Goal: Transaction & Acquisition: Purchase product/service

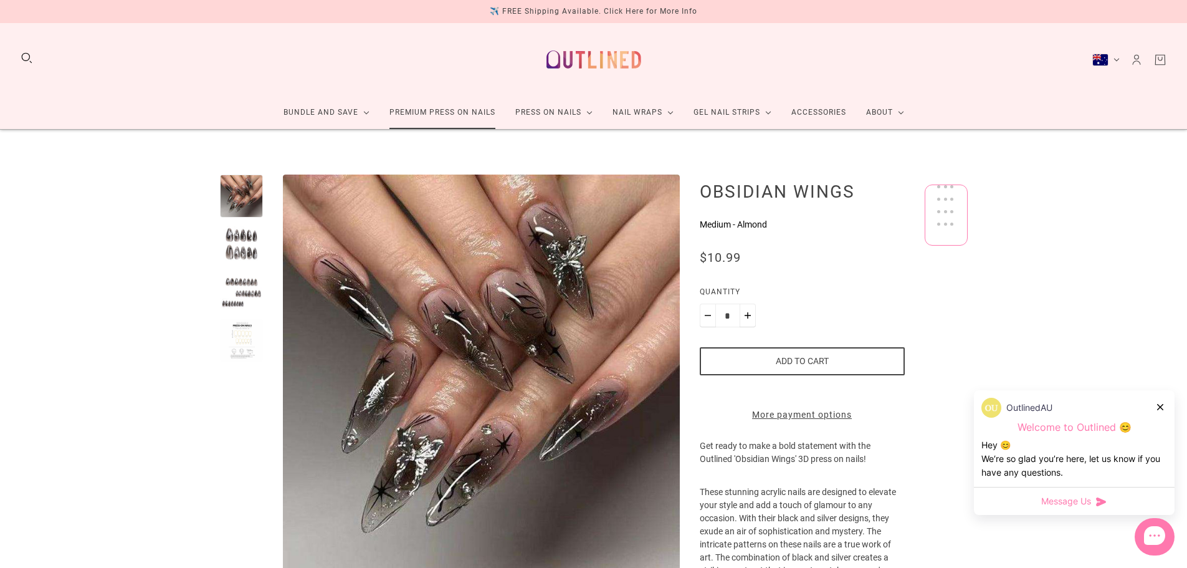
click at [441, 112] on link "Premium Press On Nails" at bounding box center [443, 112] width 126 height 33
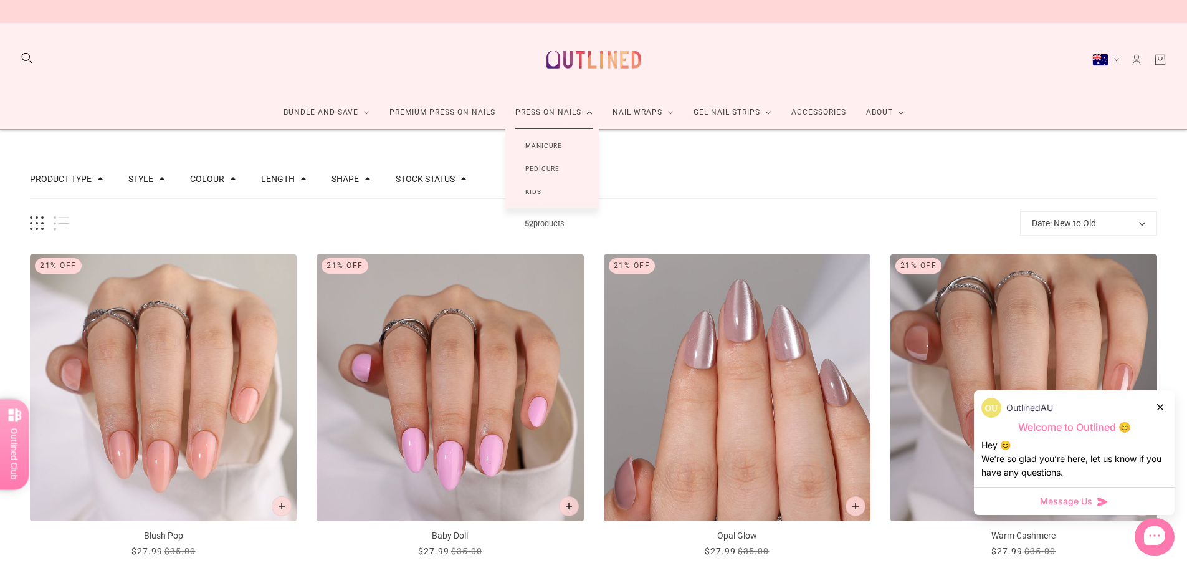
click at [552, 148] on link "Manicure" at bounding box center [544, 145] width 77 height 23
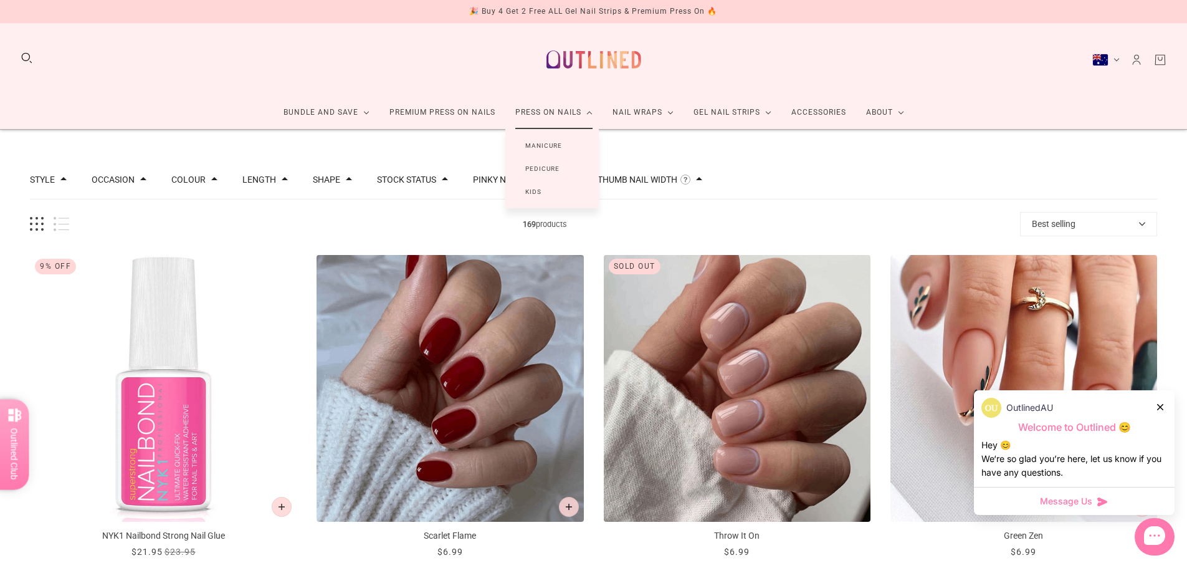
click at [556, 115] on link "Press On Nails" at bounding box center [554, 112] width 97 height 33
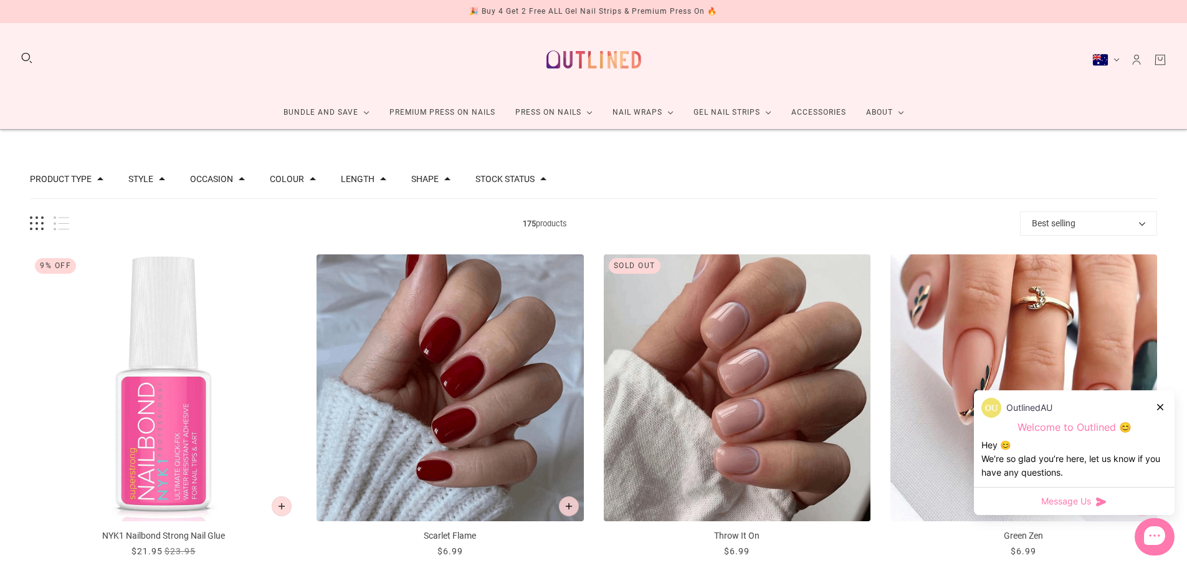
click at [163, 181] on div "Product Type Accessories 1 Press on Manicure 168 Press on Pedicure 6 Style Cat …" at bounding box center [594, 179] width 1128 height 39
click at [153, 179] on div "Style" at bounding box center [146, 179] width 37 height 9
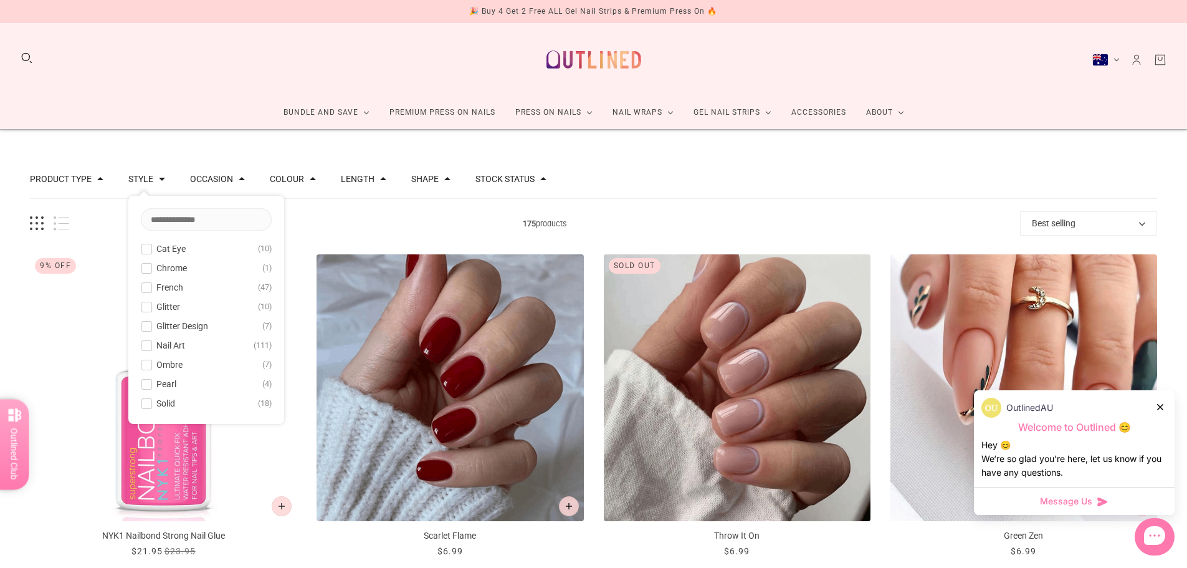
scroll to position [3, 0]
click at [359, 181] on button "Length" at bounding box center [358, 179] width 34 height 9
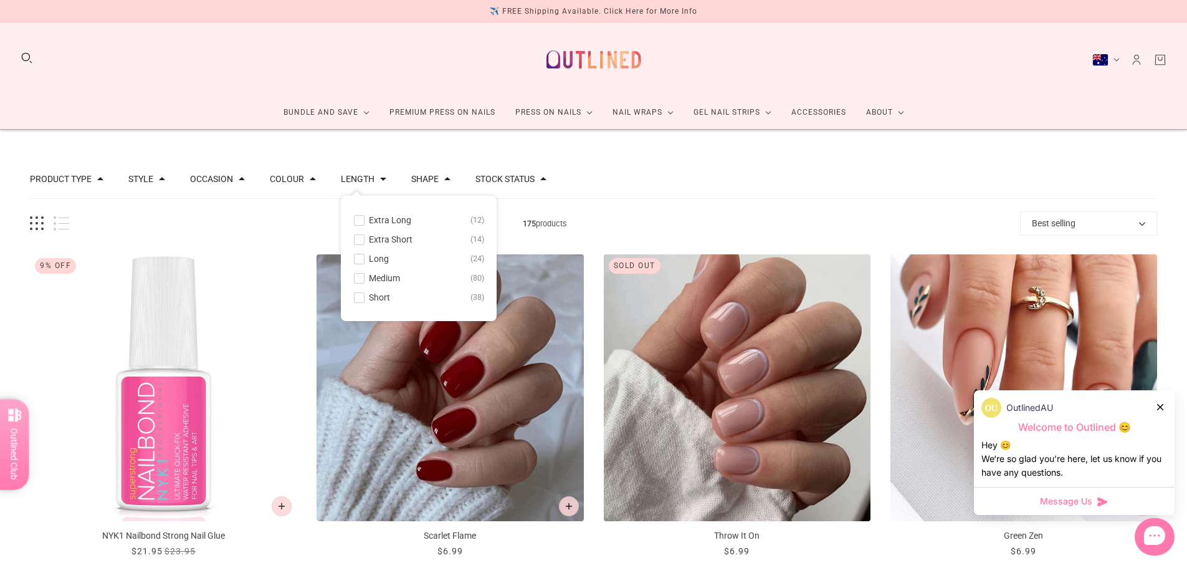
click at [377, 259] on span "Long" at bounding box center [379, 259] width 20 height 10
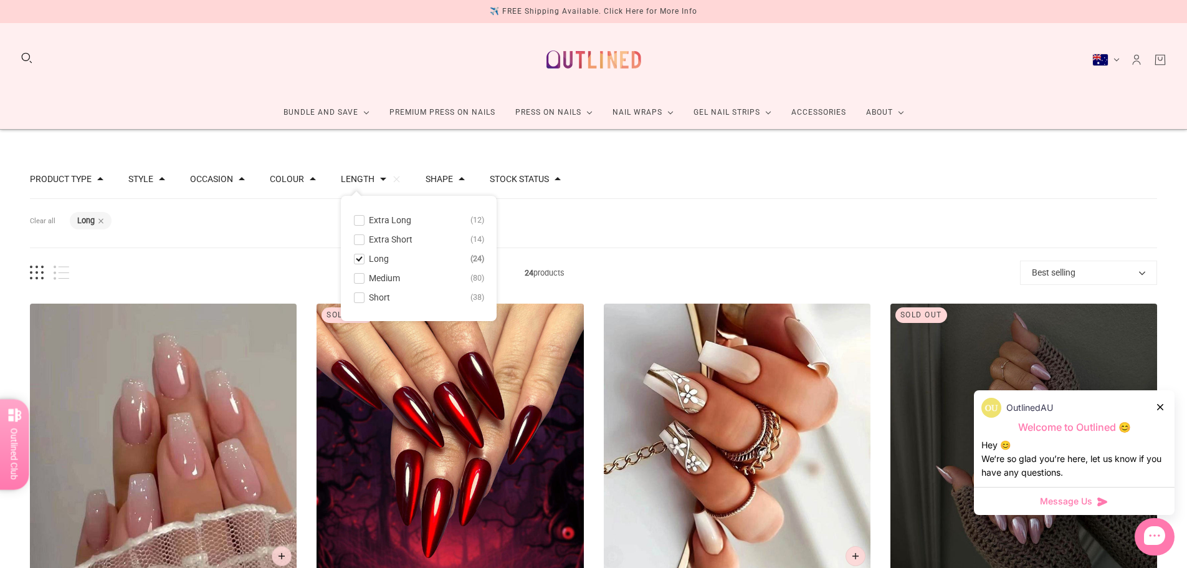
click at [381, 222] on span "Extra Long" at bounding box center [390, 220] width 42 height 10
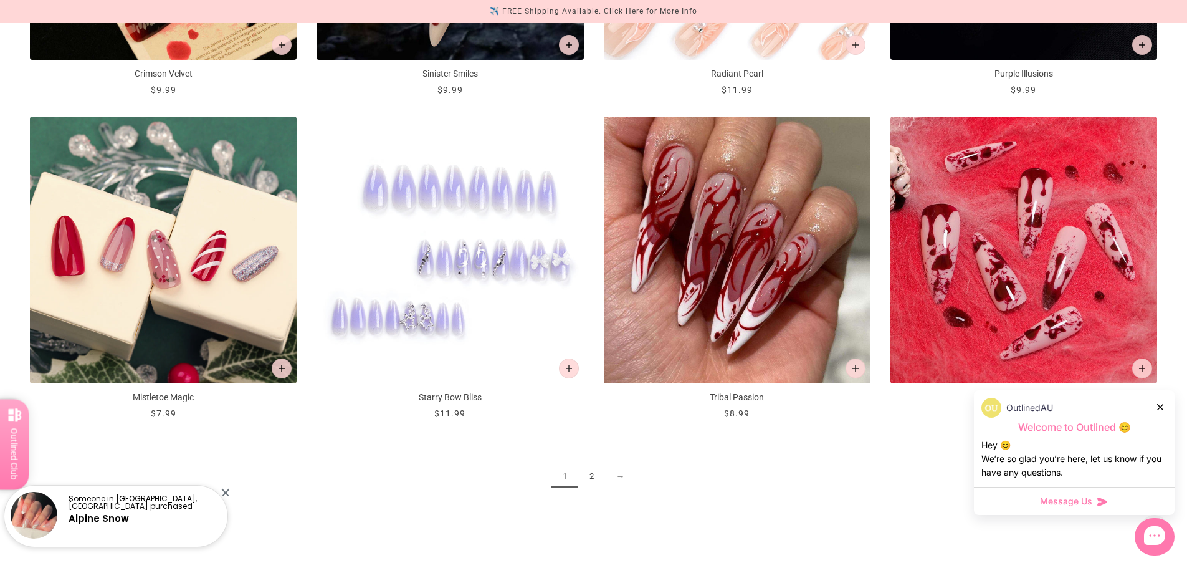
scroll to position [2057, 0]
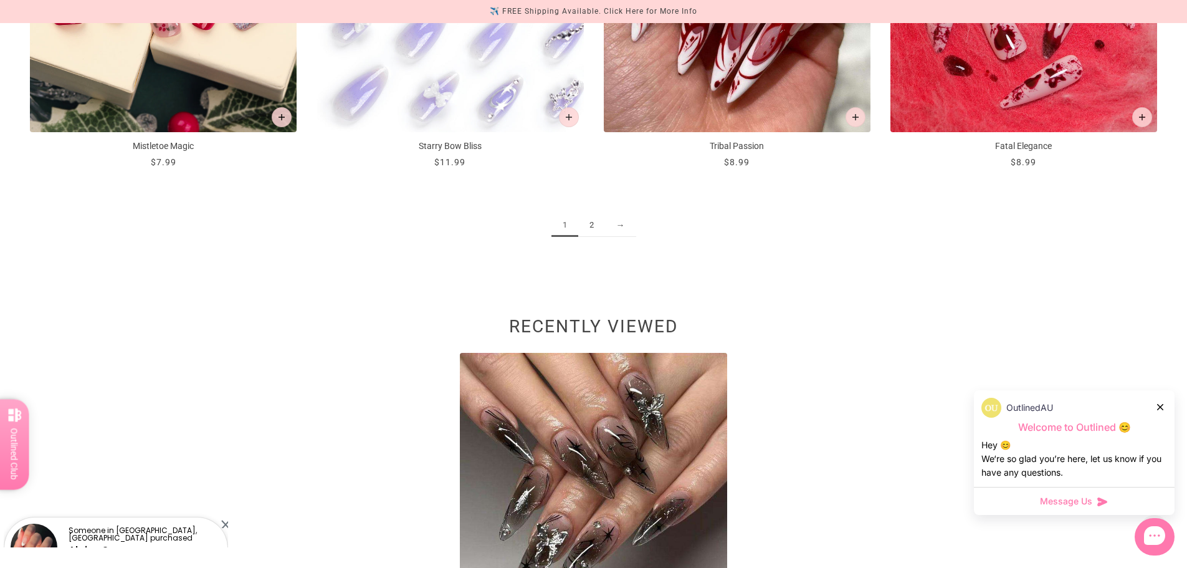
click at [590, 223] on link "2" at bounding box center [591, 225] width 27 height 23
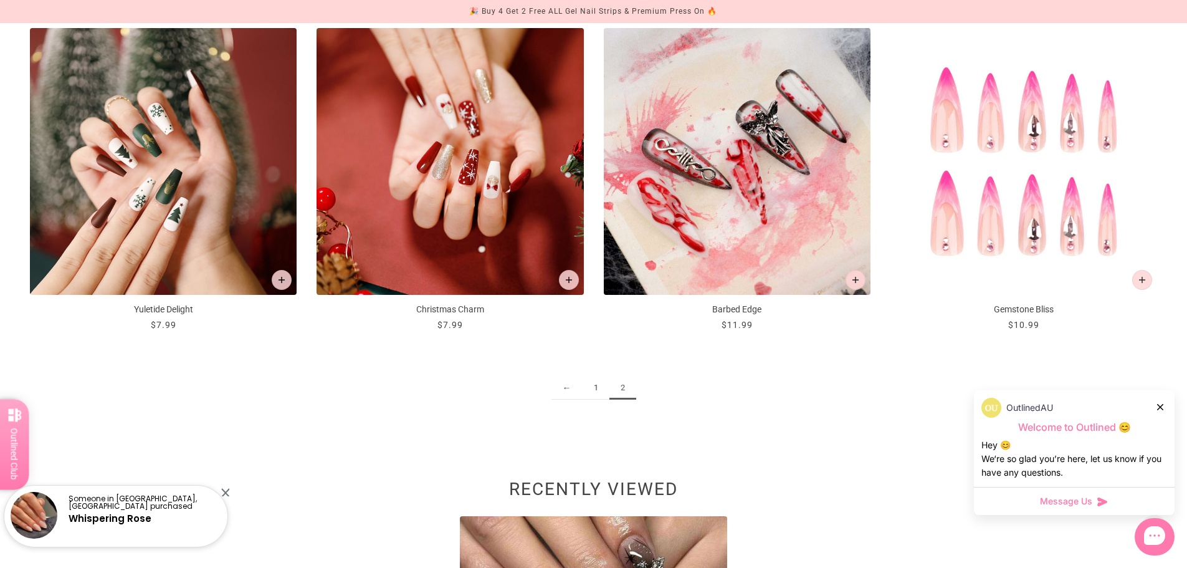
scroll to position [1558, 0]
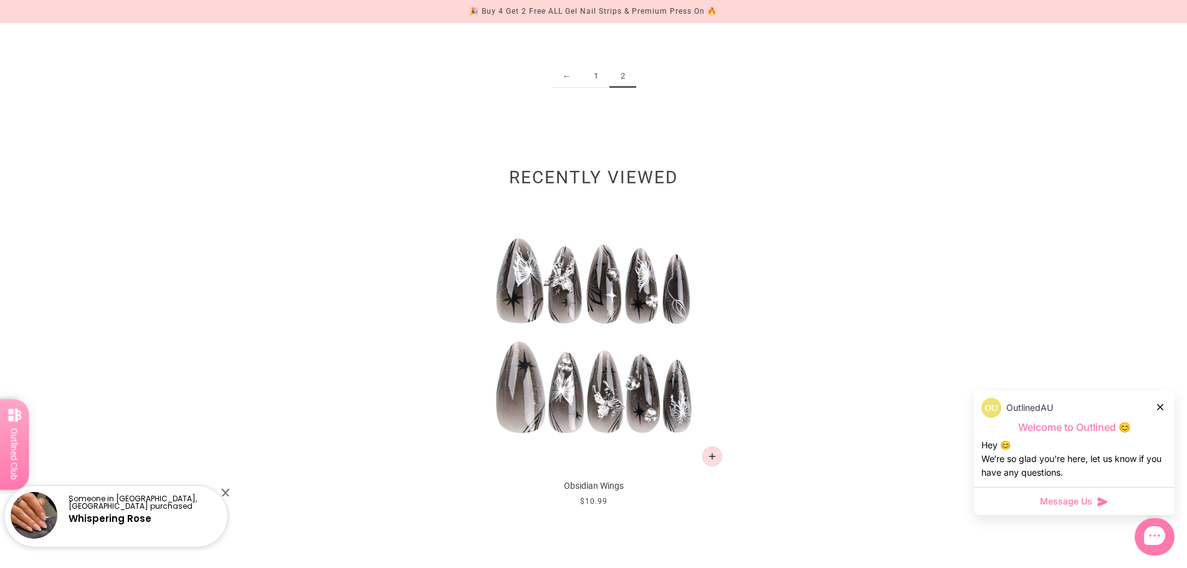
click at [602, 347] on img at bounding box center [593, 337] width 267 height 267
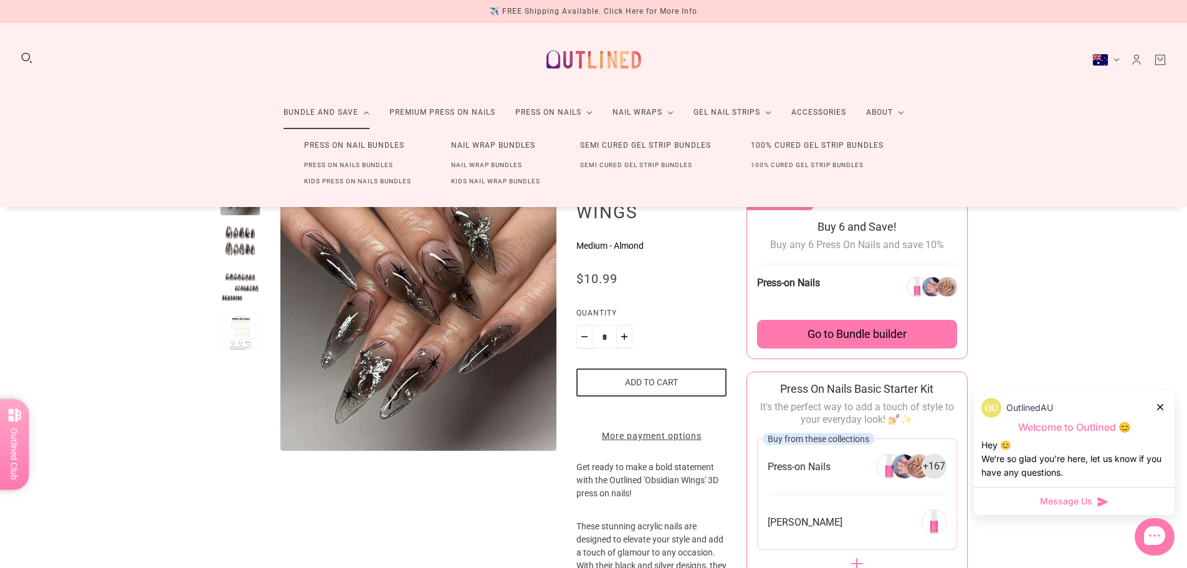
click at [362, 165] on link "Press On Nails Bundles" at bounding box center [348, 165] width 129 height 16
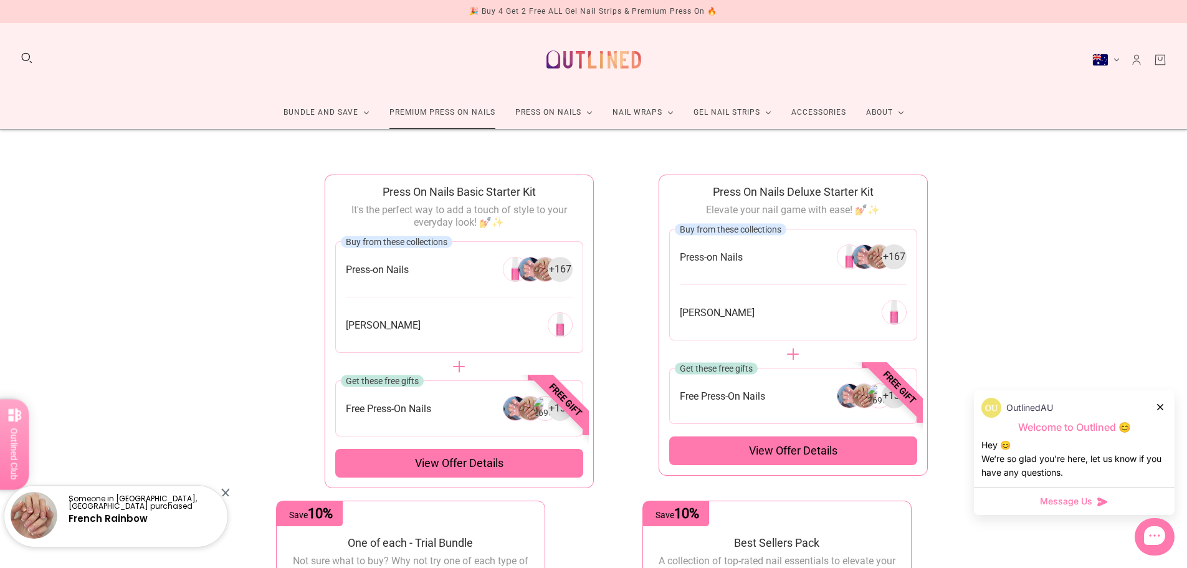
click at [478, 112] on link "Premium Press On Nails" at bounding box center [443, 112] width 126 height 33
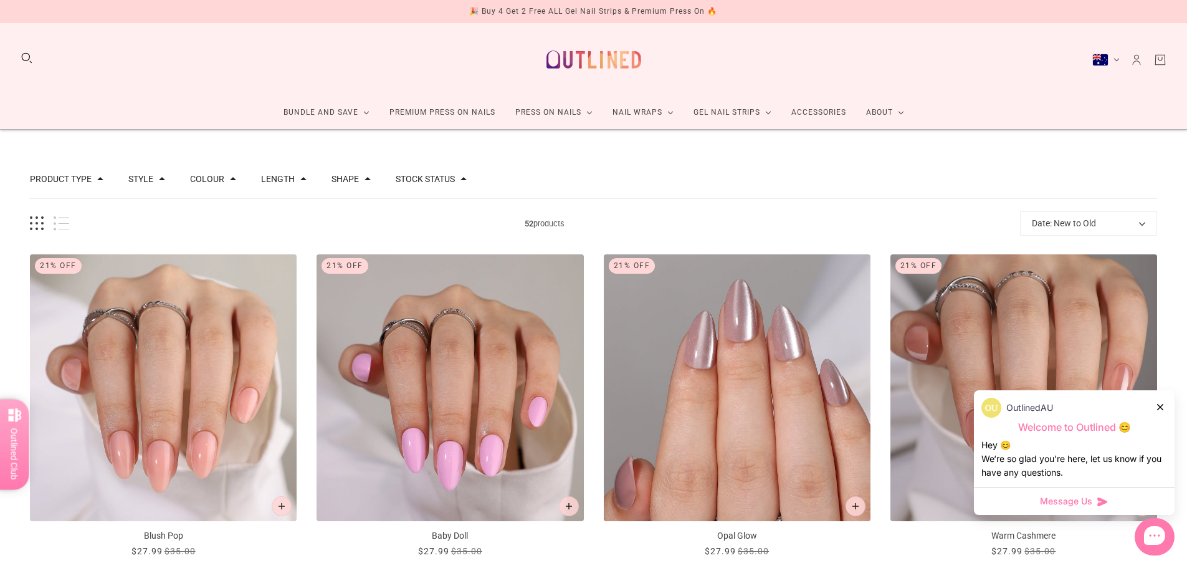
click at [278, 183] on button "Length" at bounding box center [278, 179] width 34 height 9
click at [275, 221] on span at bounding box center [279, 220] width 9 height 9
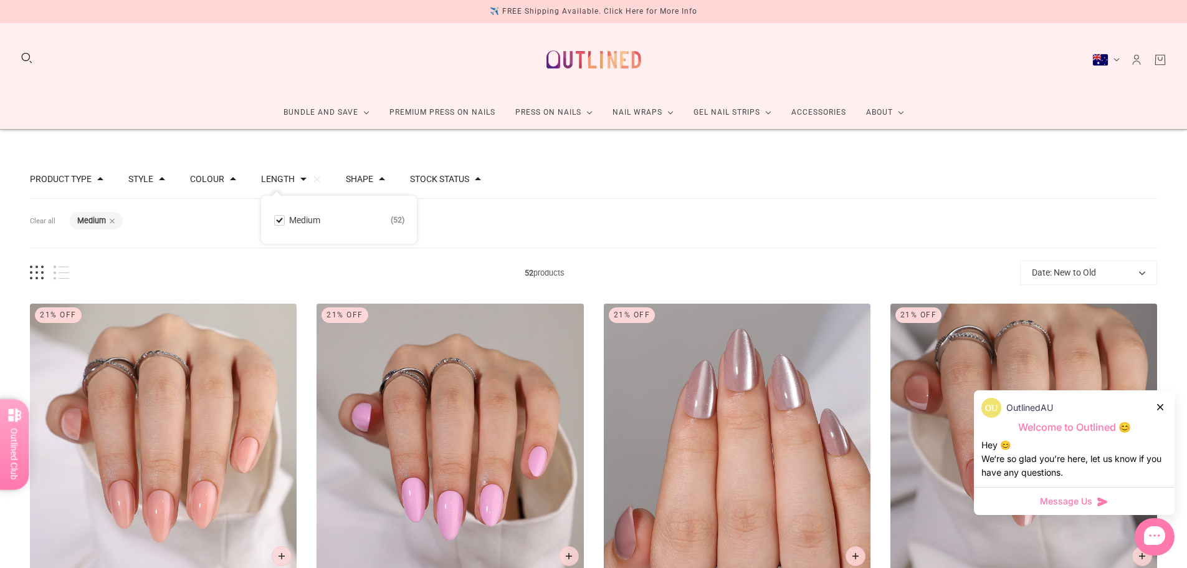
click at [275, 221] on span at bounding box center [279, 220] width 9 height 9
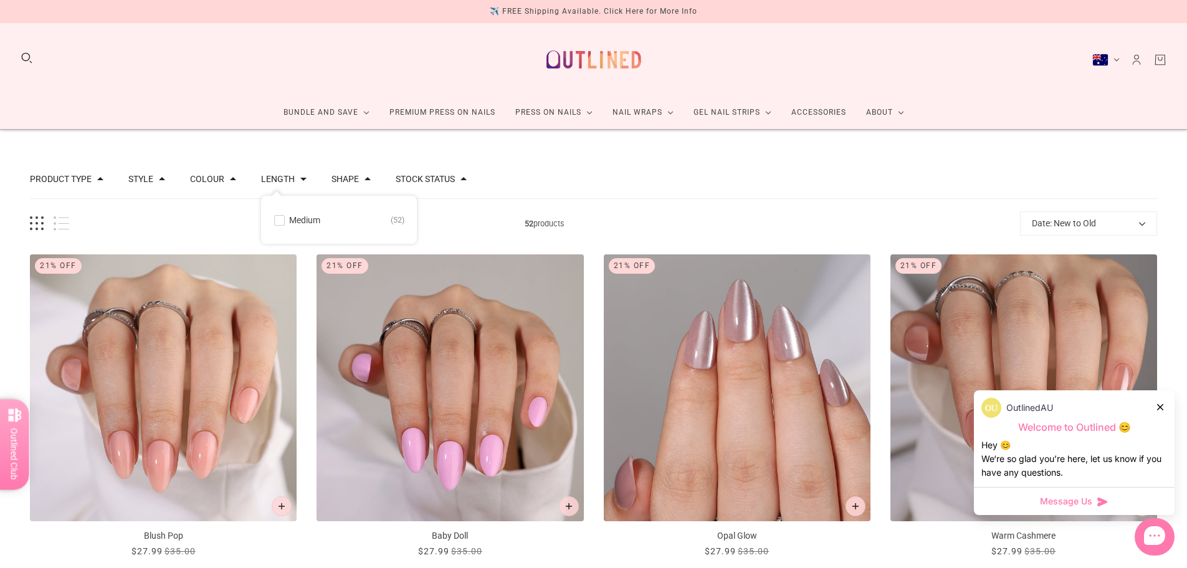
click at [223, 174] on div "Colour" at bounding box center [213, 179] width 46 height 13
click at [332, 179] on button "Shape" at bounding box center [345, 179] width 27 height 9
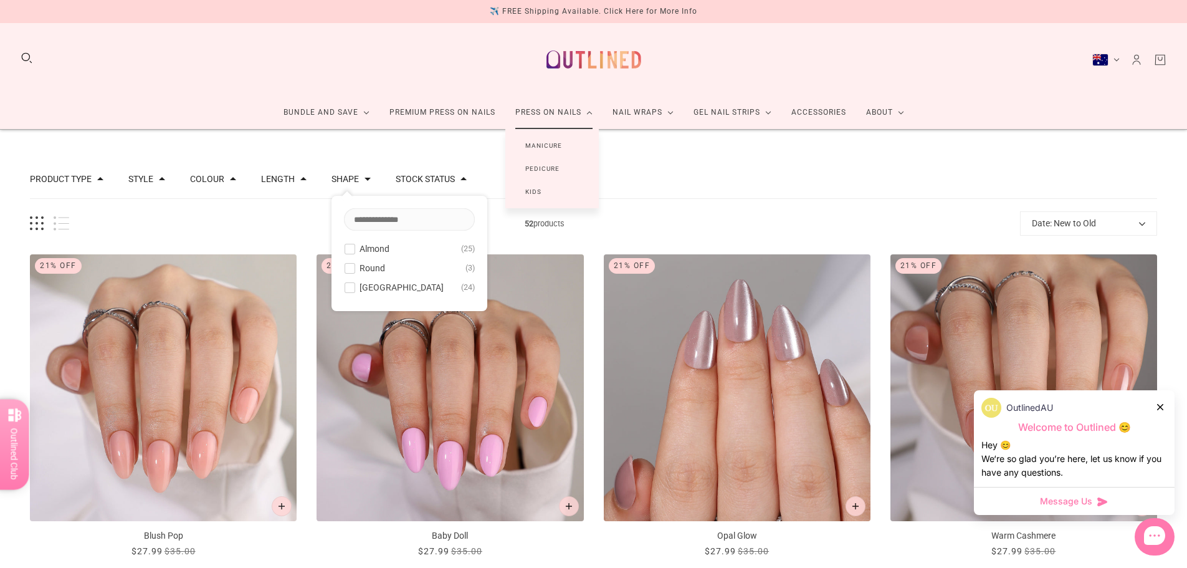
click at [559, 108] on link "Press On Nails" at bounding box center [554, 112] width 97 height 33
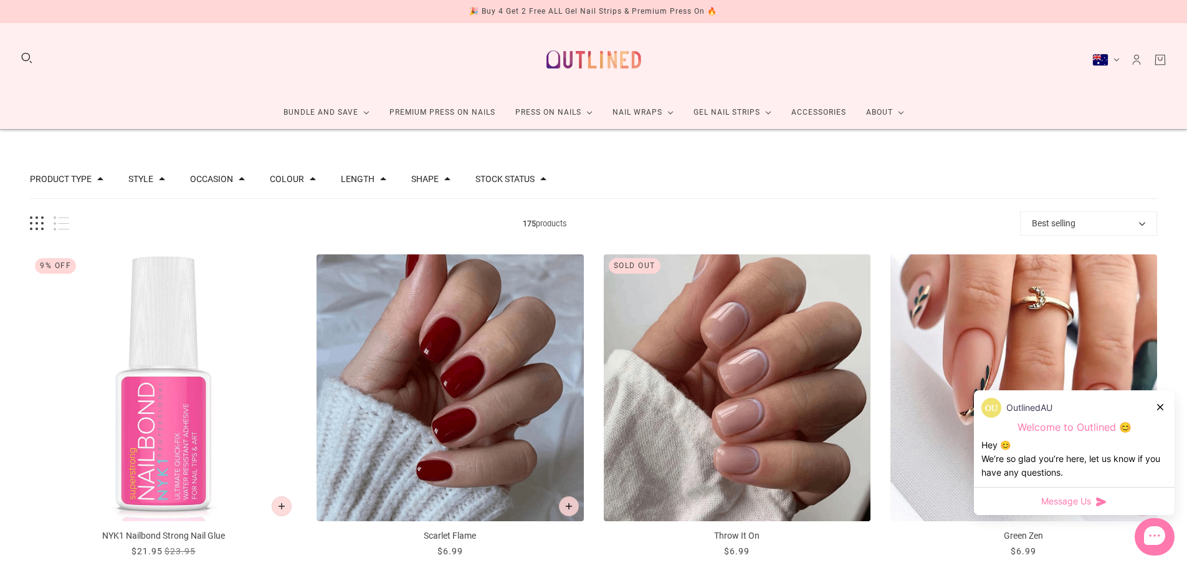
click at [153, 184] on div "Style" at bounding box center [146, 179] width 37 height 13
click at [214, 183] on button "Occasion" at bounding box center [211, 179] width 43 height 9
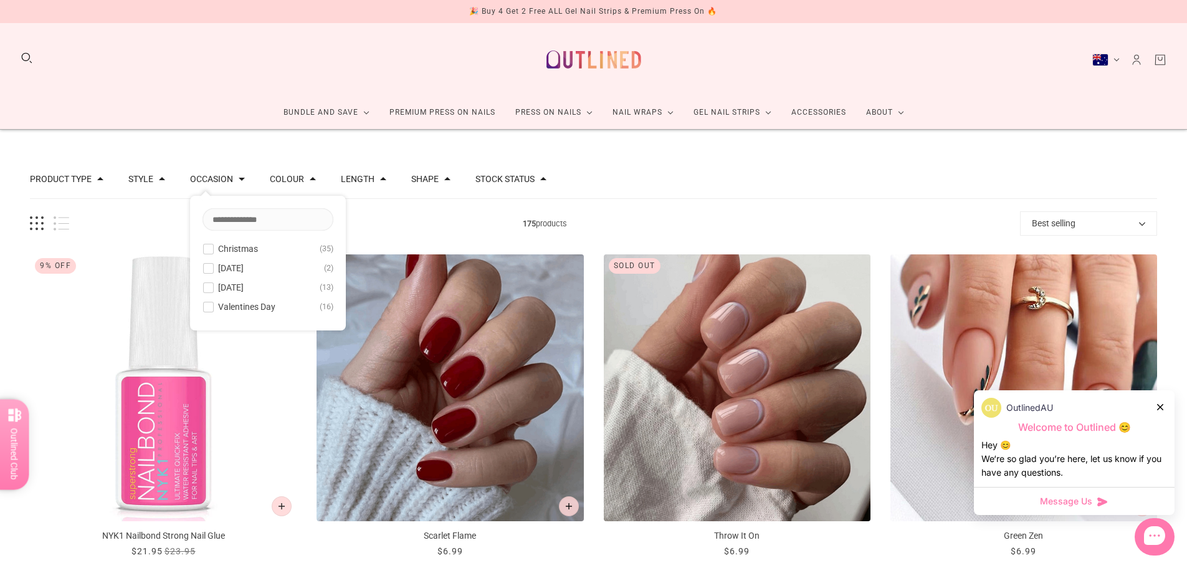
click at [221, 178] on button "Occasion" at bounding box center [211, 179] width 43 height 9
click at [291, 183] on button "Colour" at bounding box center [287, 179] width 34 height 9
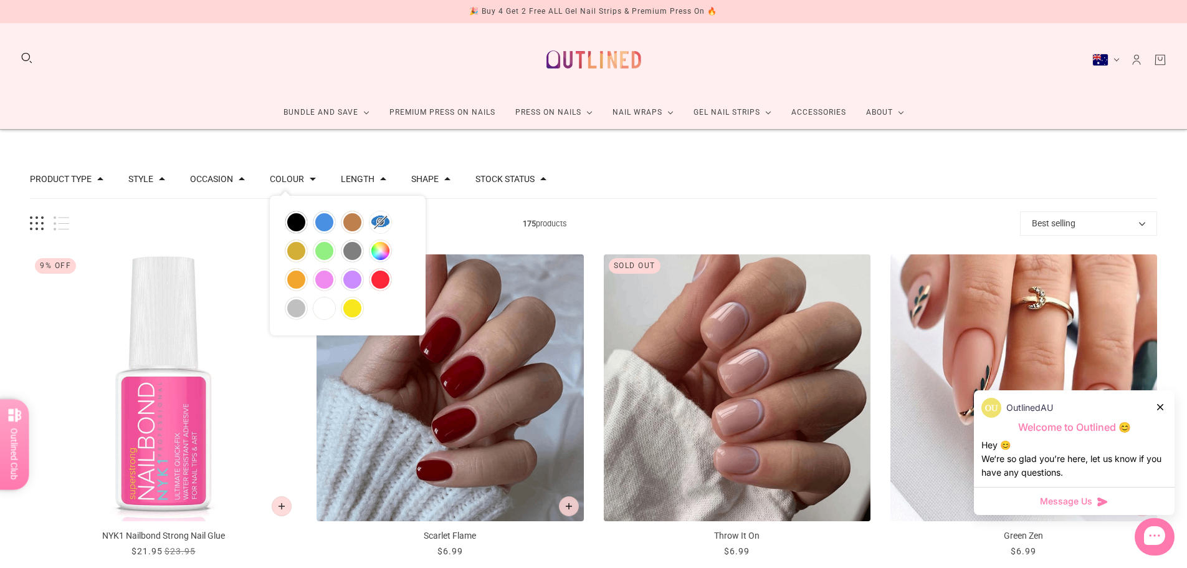
click at [291, 183] on button "Colour" at bounding box center [287, 179] width 34 height 9
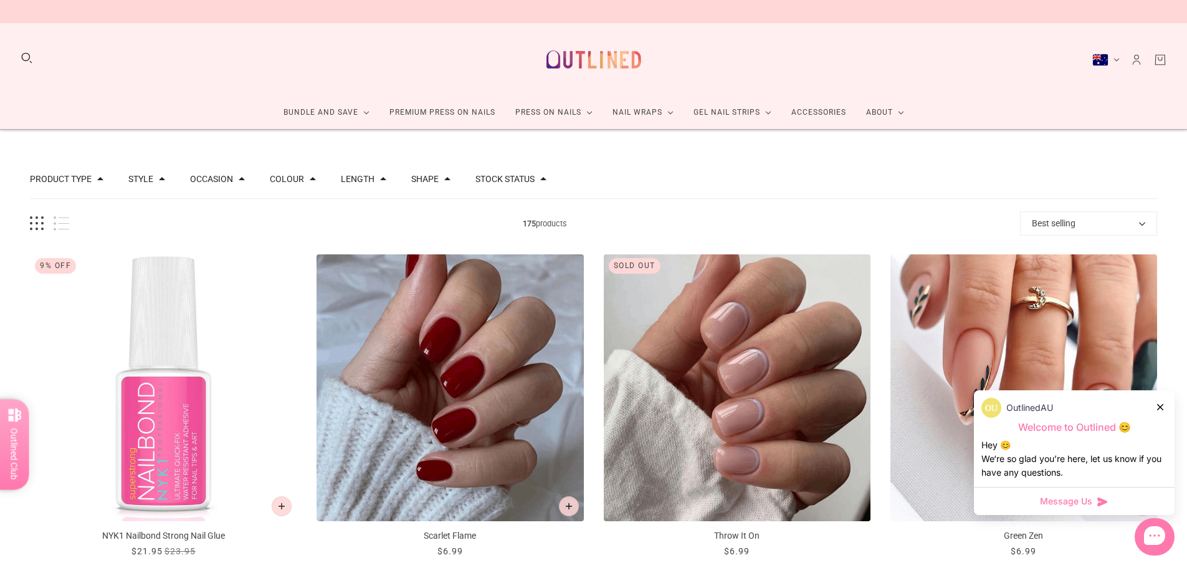
click at [353, 181] on button "Length" at bounding box center [358, 179] width 34 height 9
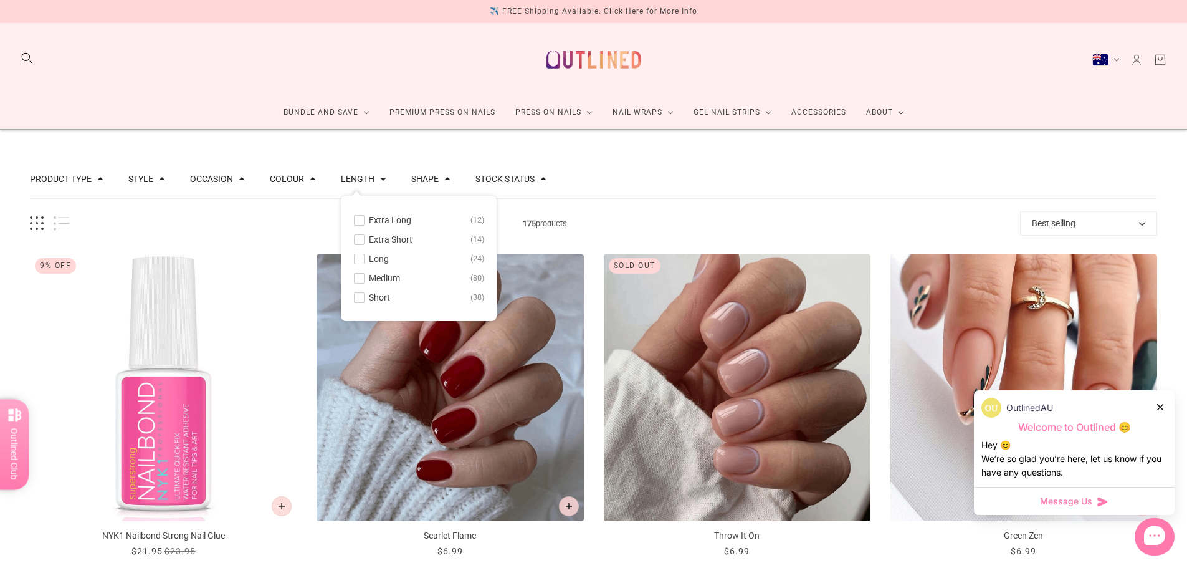
click at [355, 221] on span at bounding box center [359, 220] width 9 height 9
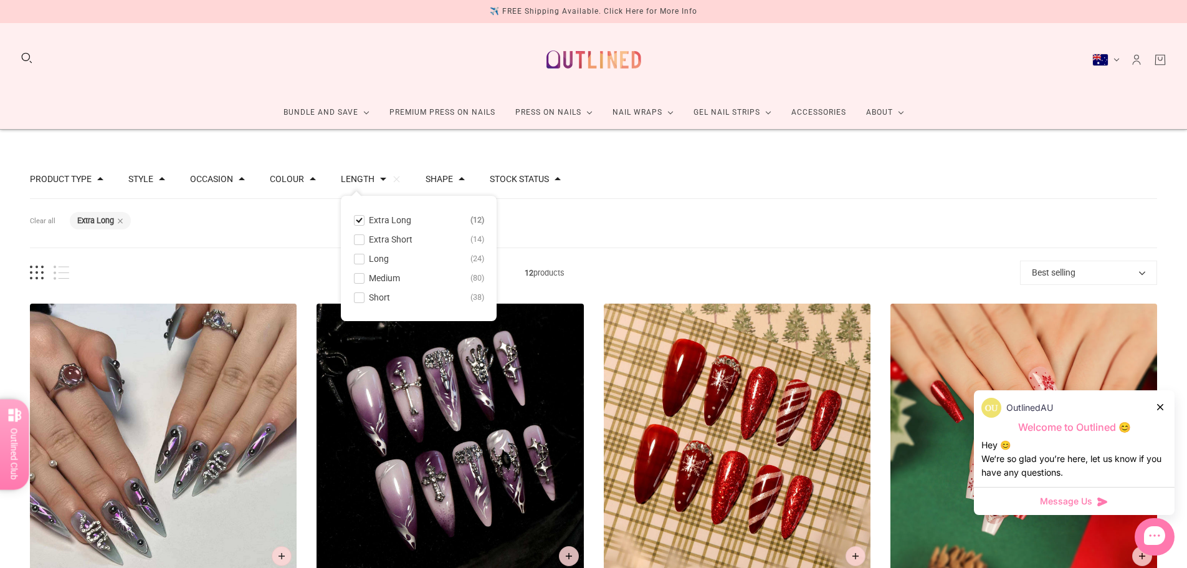
click at [358, 257] on span at bounding box center [359, 258] width 9 height 9
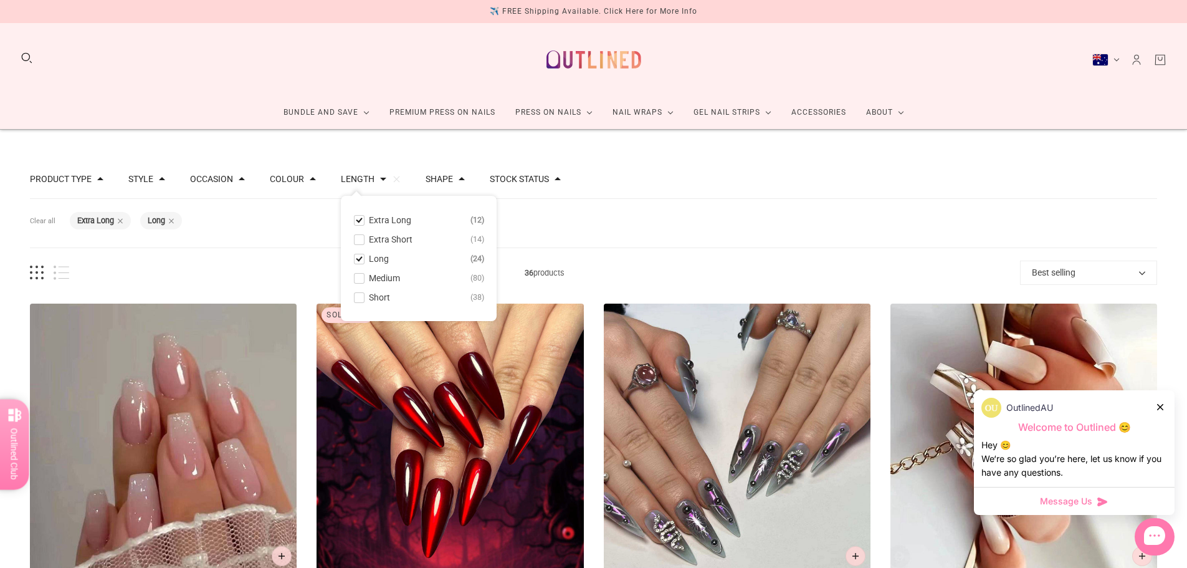
click at [357, 280] on span at bounding box center [359, 278] width 9 height 9
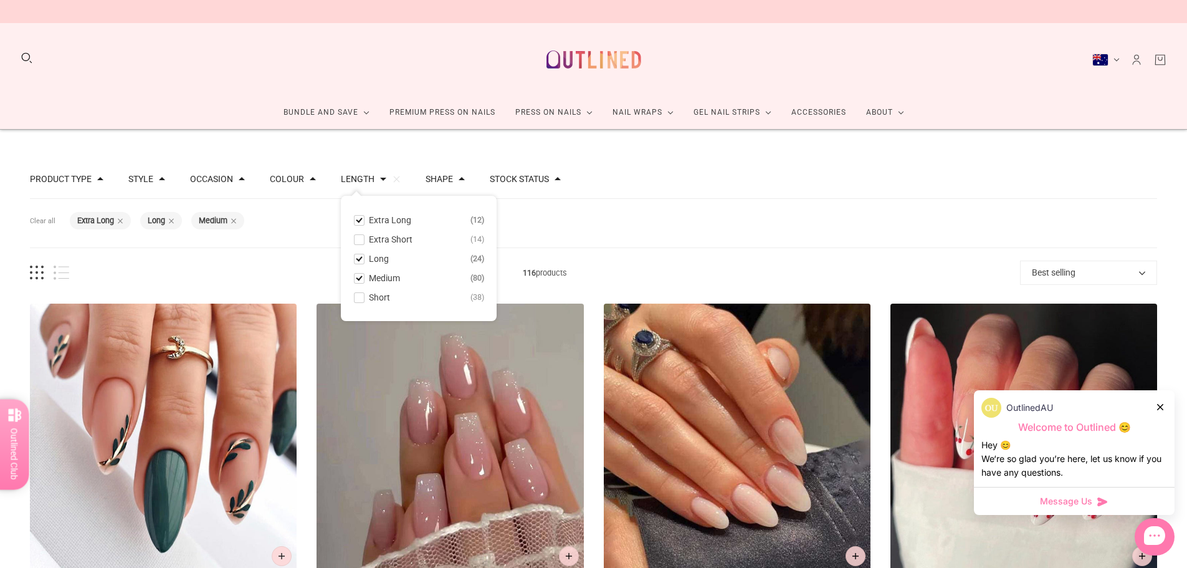
click at [441, 180] on button "Shape" at bounding box center [439, 179] width 27 height 9
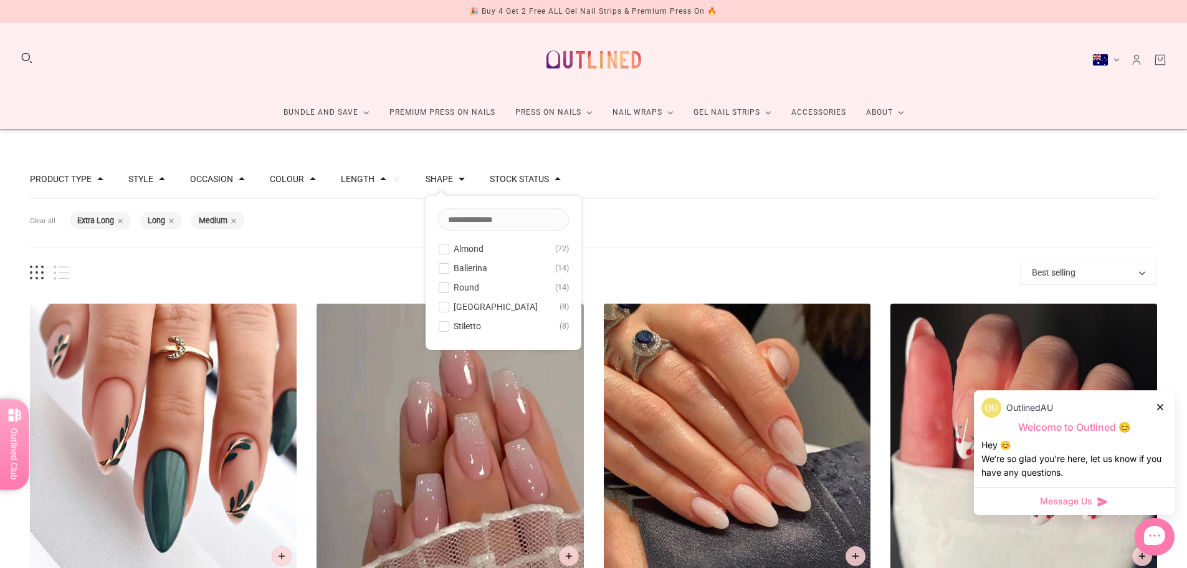
click at [439, 252] on span at bounding box center [443, 248] width 9 height 9
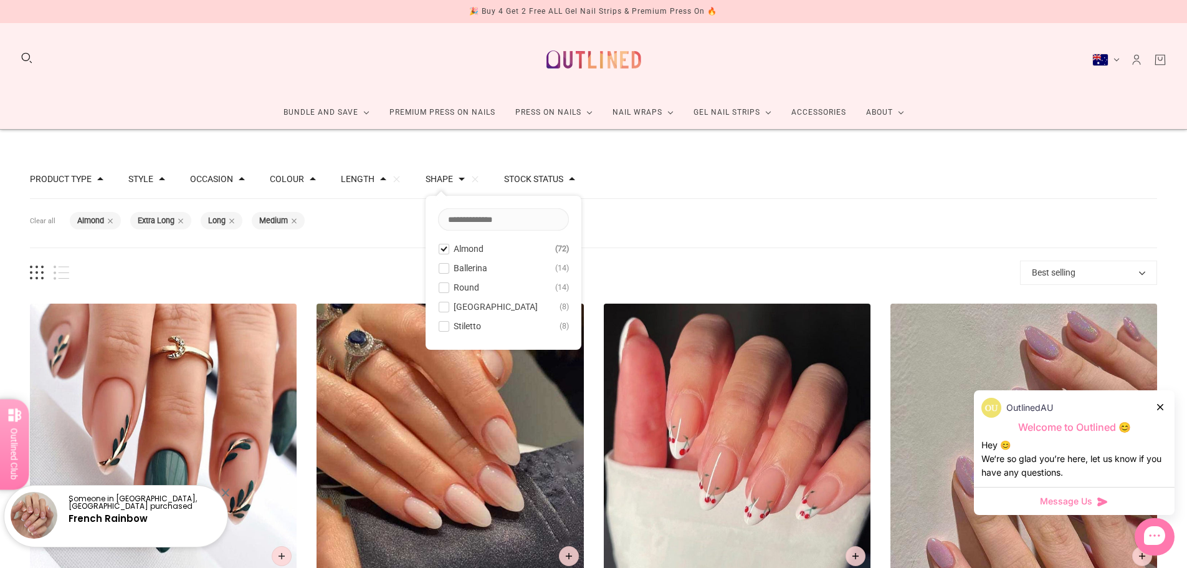
click at [439, 268] on span at bounding box center [443, 268] width 9 height 9
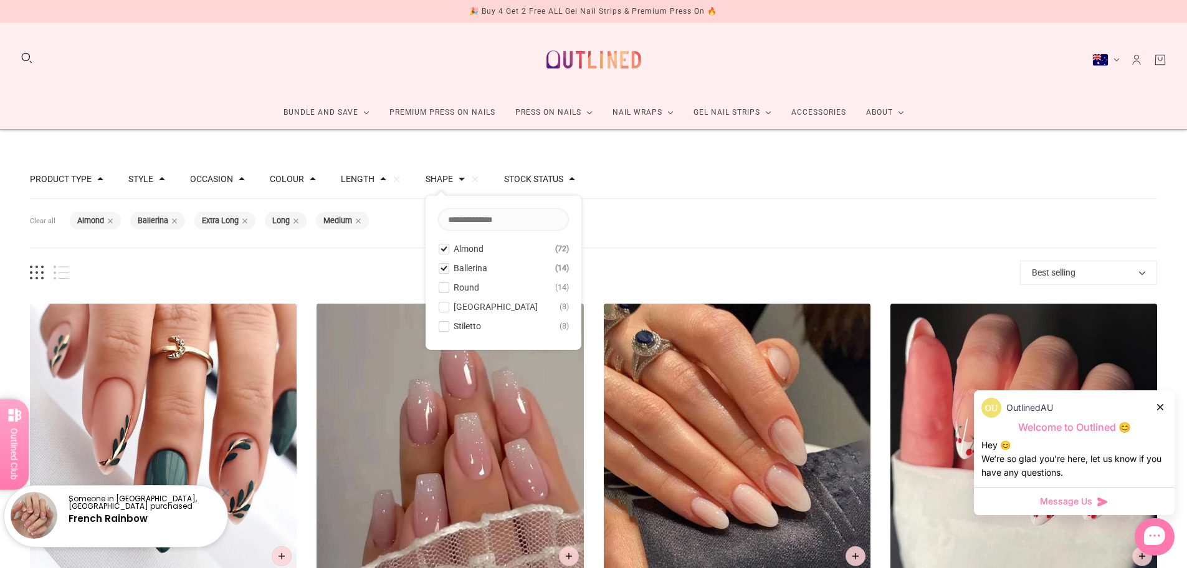
click at [439, 250] on span at bounding box center [443, 248] width 9 height 9
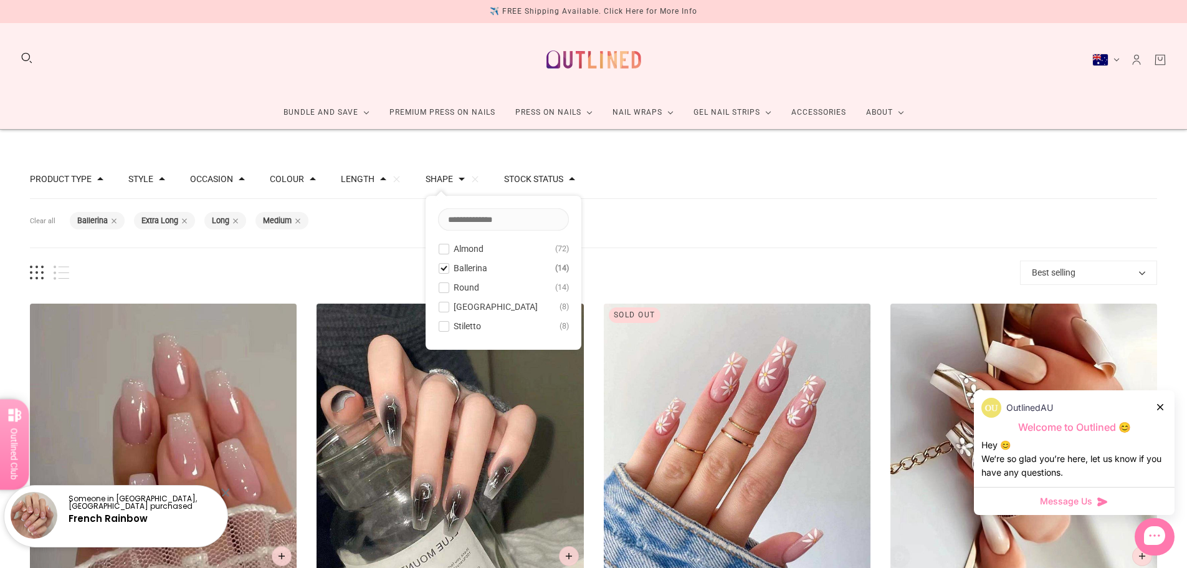
click at [439, 250] on span at bounding box center [443, 248] width 9 height 9
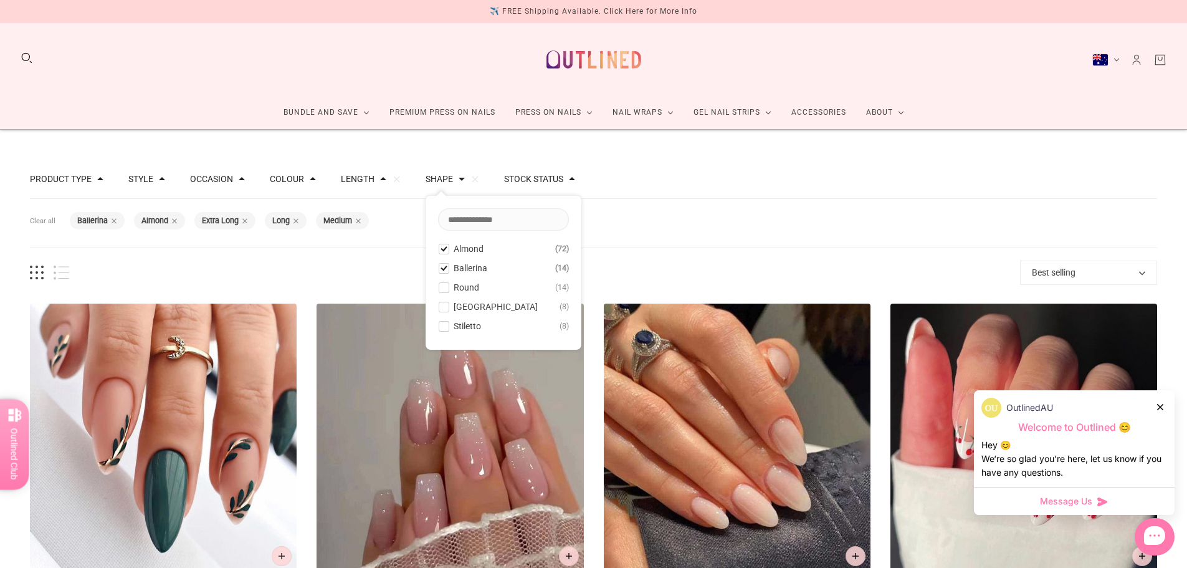
click at [439, 265] on span at bounding box center [443, 268] width 9 height 9
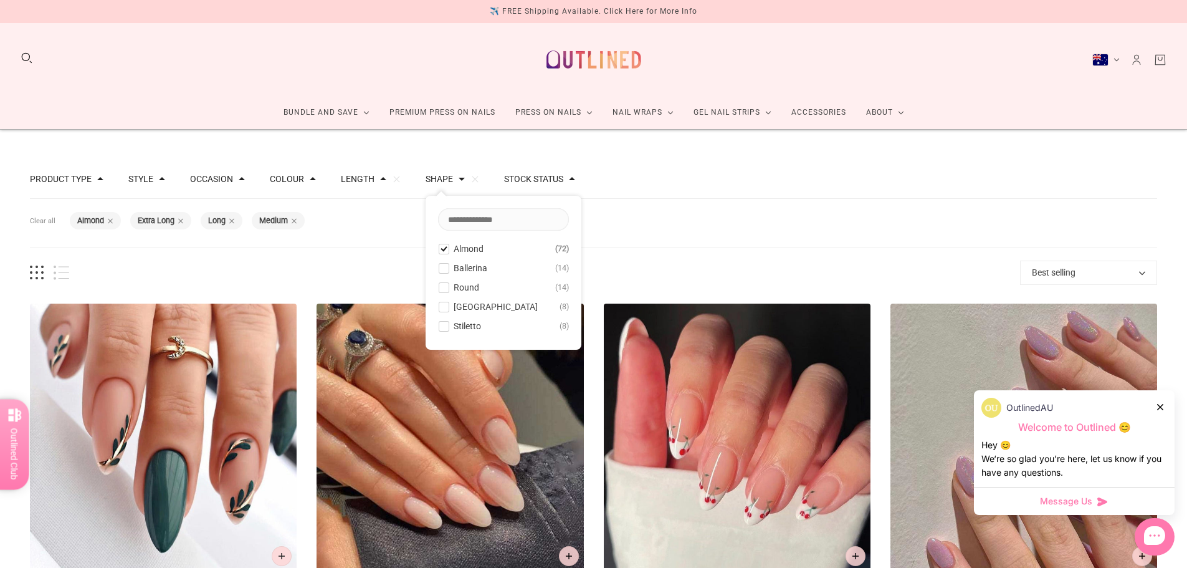
click at [439, 327] on span at bounding box center [443, 326] width 9 height 9
click at [439, 251] on span at bounding box center [443, 248] width 9 height 9
